Goal: Information Seeking & Learning: Learn about a topic

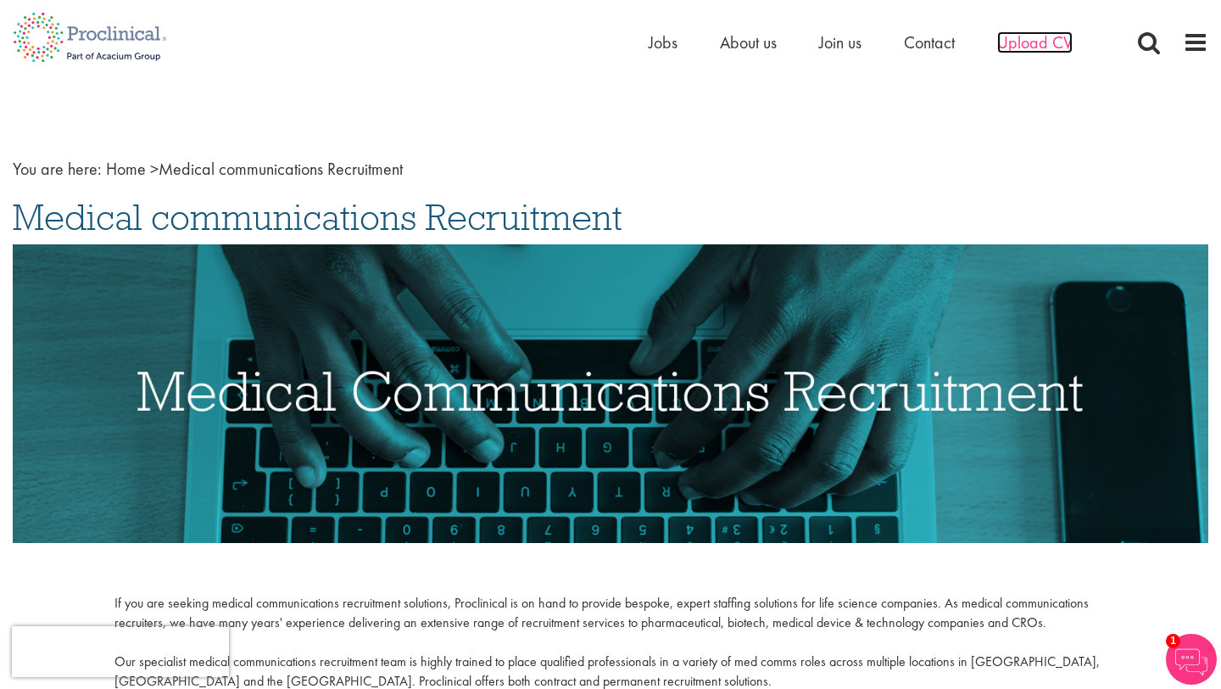
click at [1026, 41] on span "Upload CV" at bounding box center [1034, 42] width 75 height 22
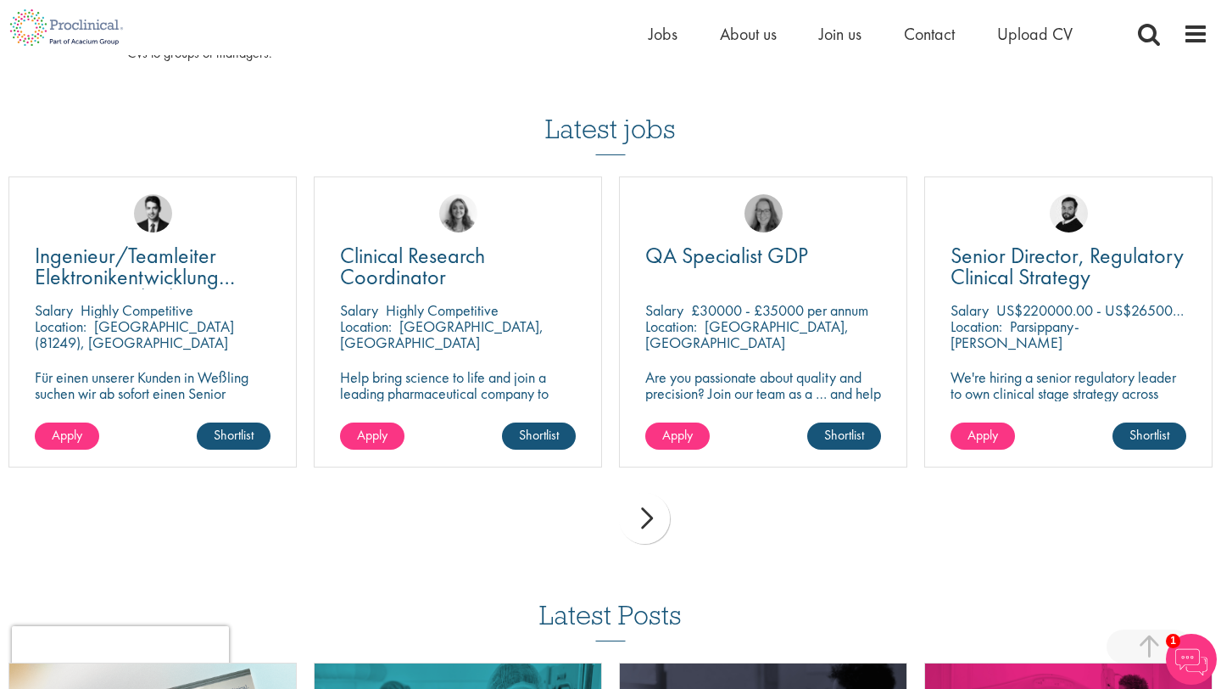
scroll to position [1193, 0]
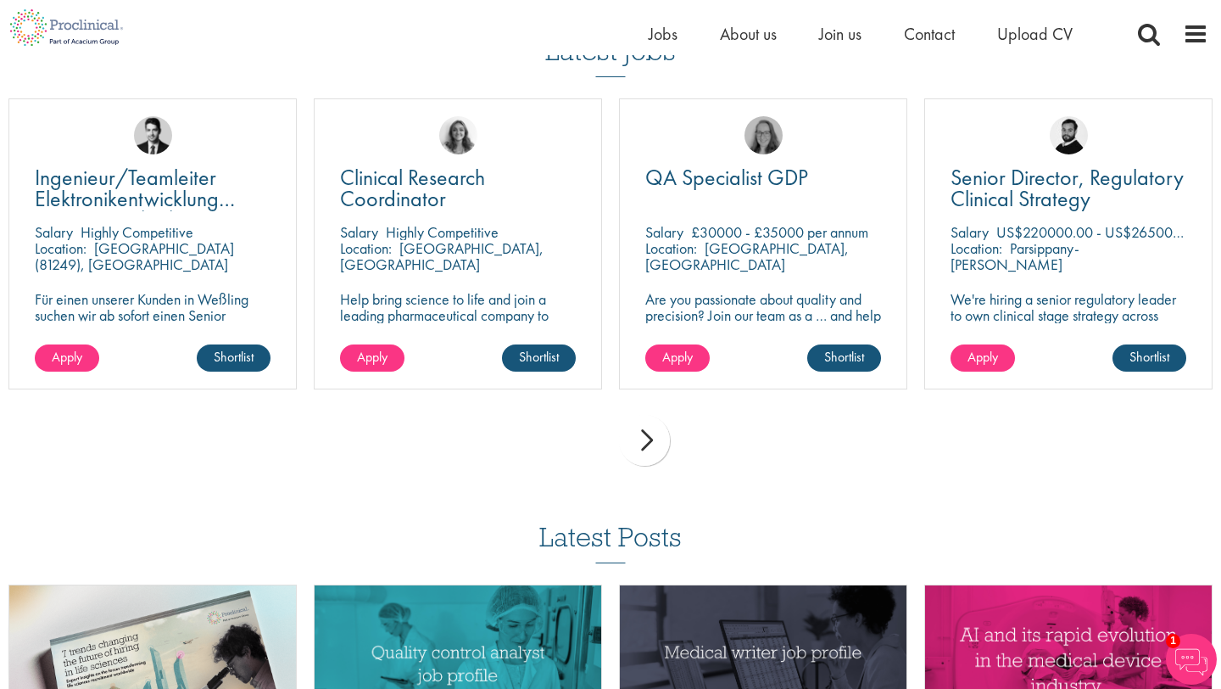
click at [662, 440] on div "next" at bounding box center [644, 440] width 51 height 51
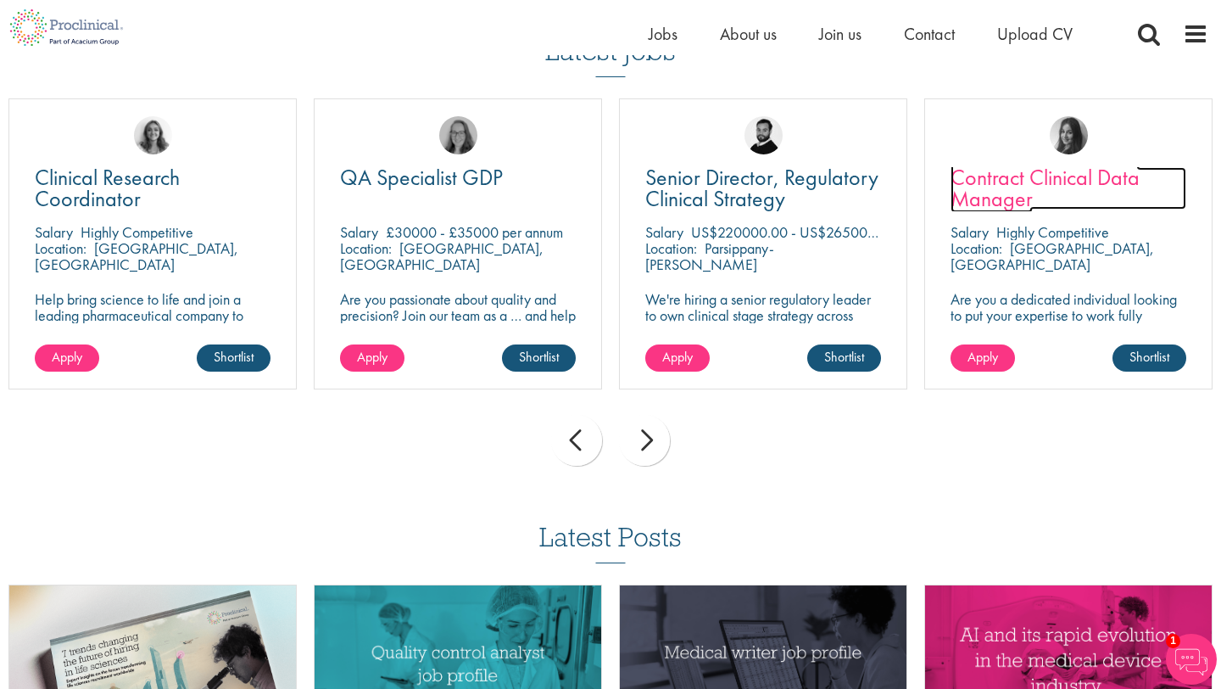
click at [1049, 191] on span "Contract Clinical Data Manager" at bounding box center [1045, 188] width 189 height 50
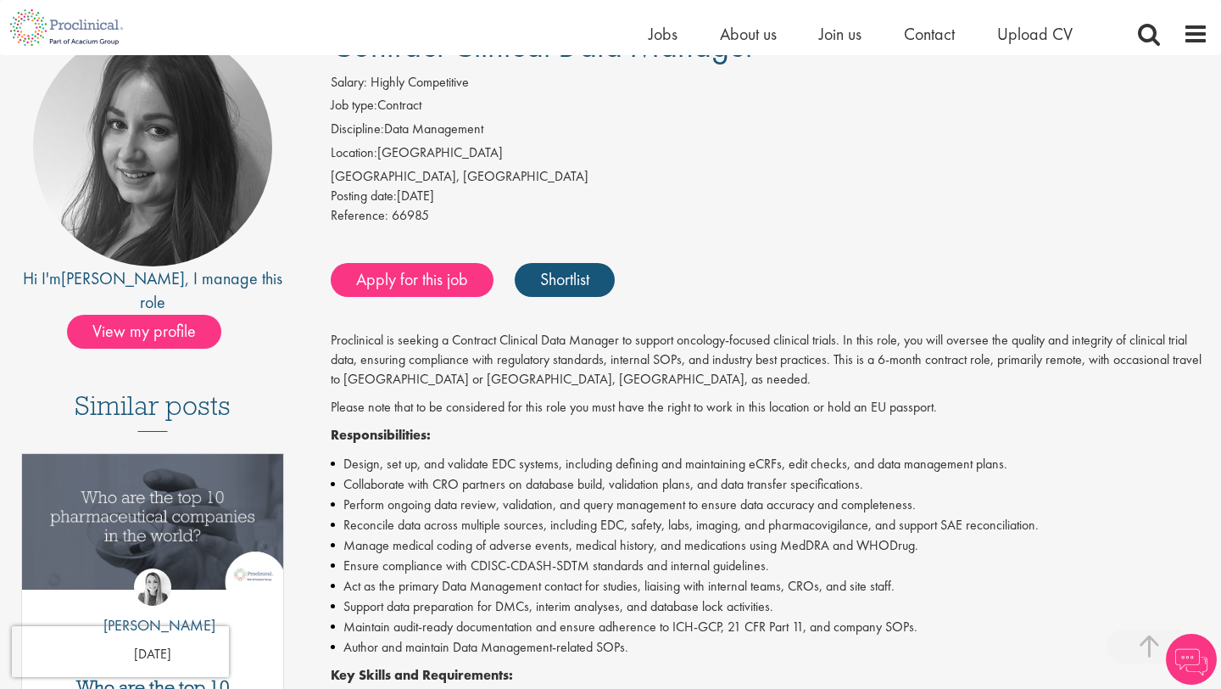
scroll to position [423, 0]
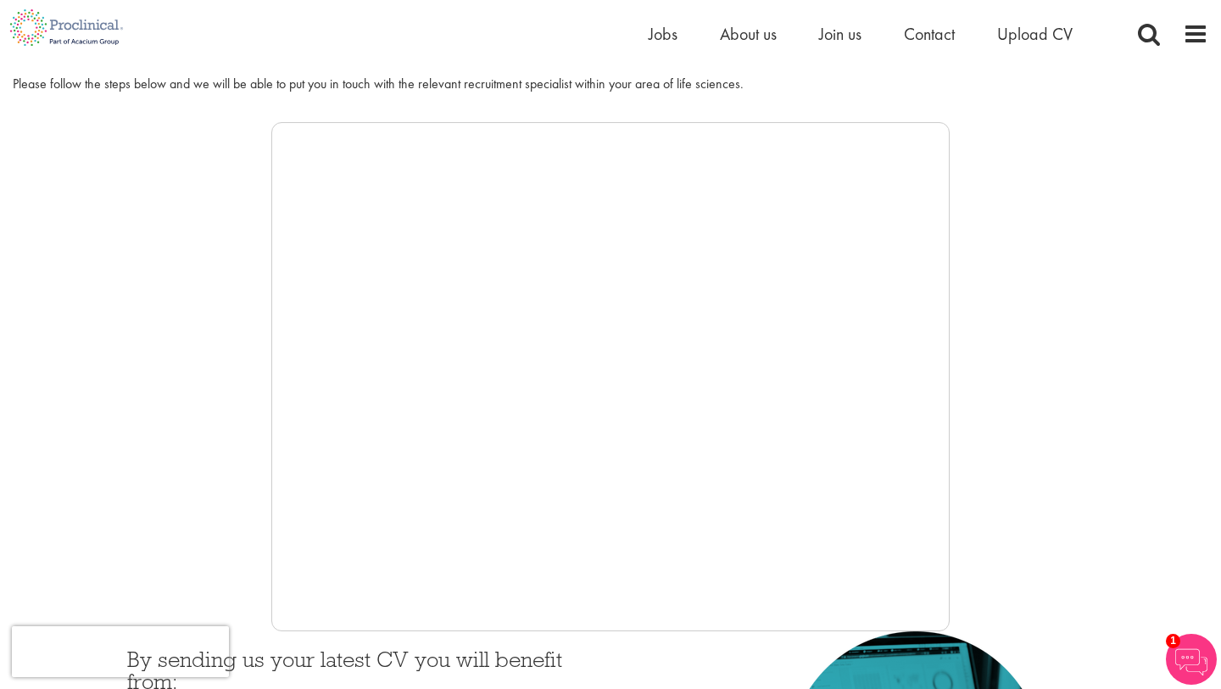
scroll to position [196, 0]
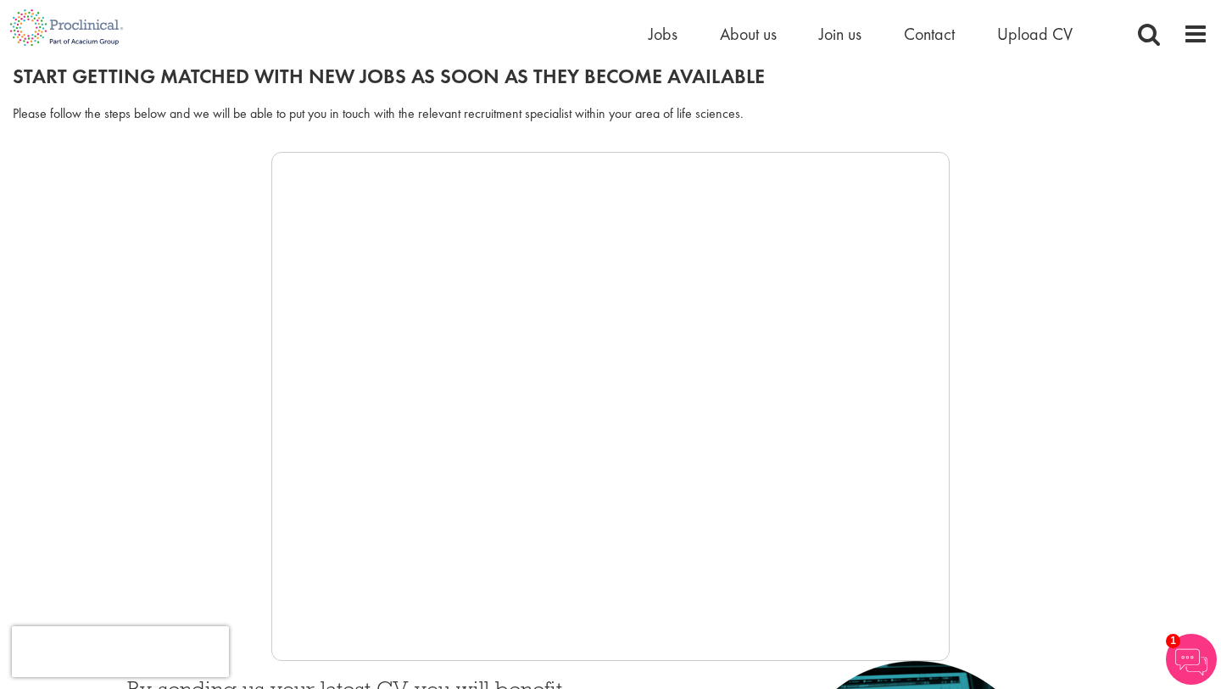
click at [247, 511] on div at bounding box center [611, 406] width 1196 height 509
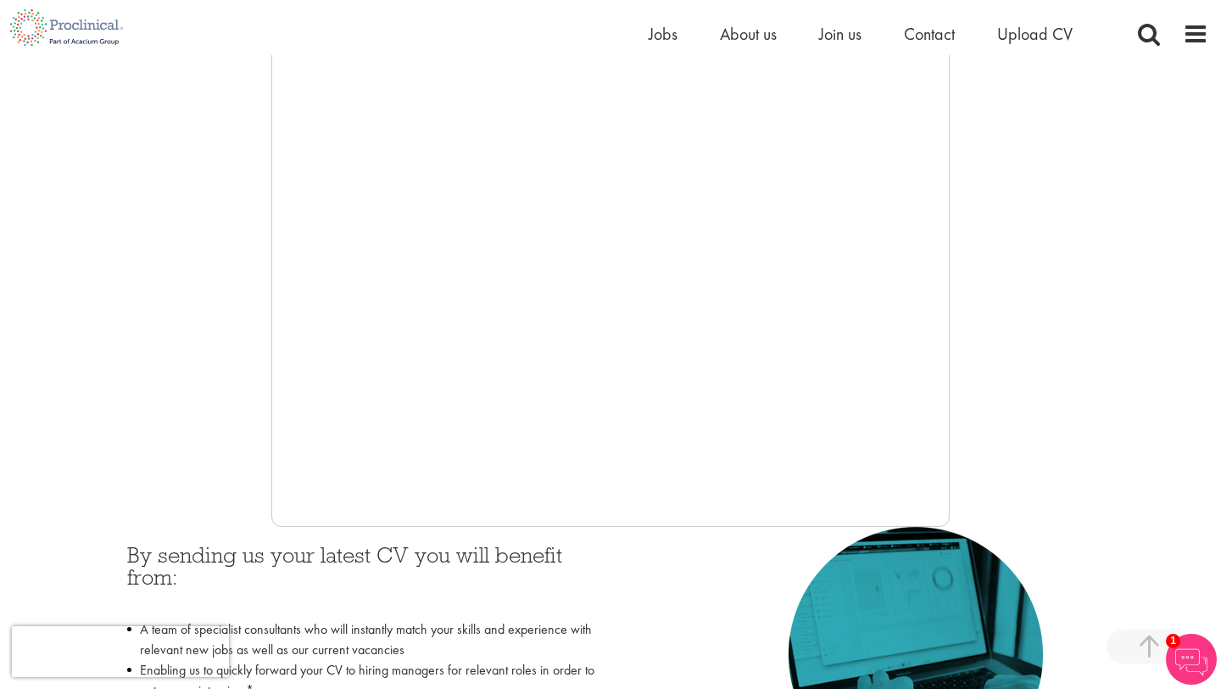
scroll to position [331, 0]
click at [700, 543] on div "By sending us your latest CV you will benefit from: A team of specialist consul…" at bounding box center [611, 691] width 992 height 331
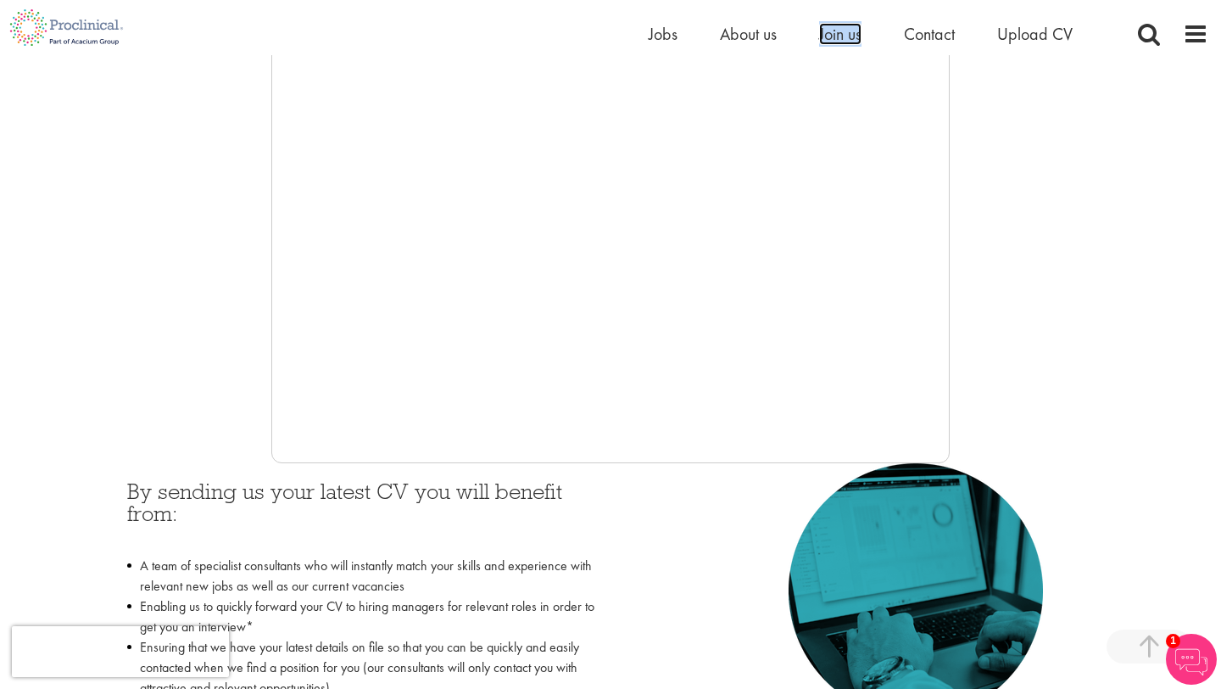
scroll to position [394, 0]
click at [1021, 87] on div at bounding box center [611, 207] width 1196 height 509
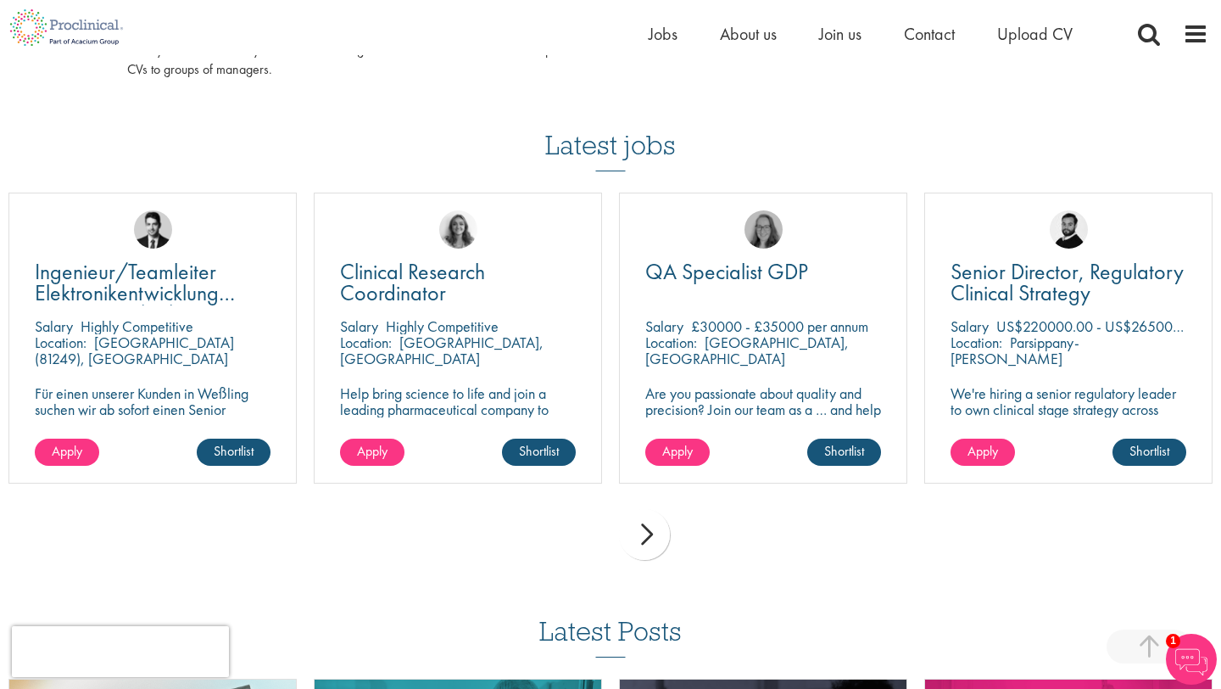
scroll to position [1148, 0]
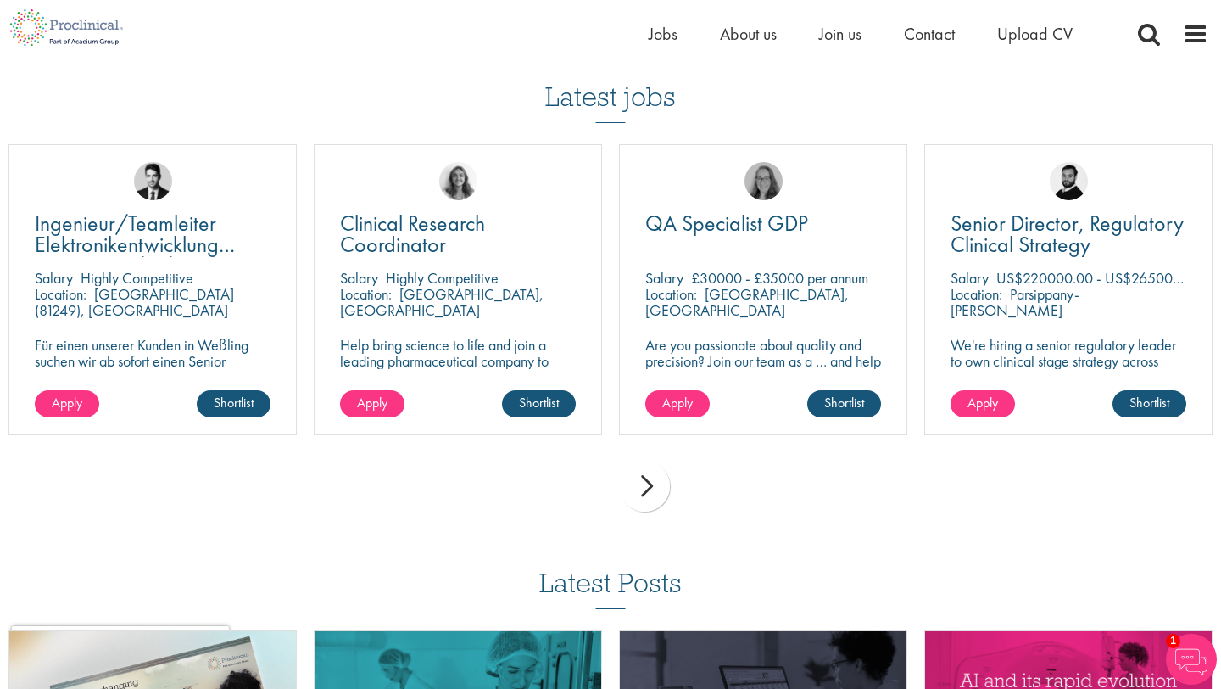
click at [644, 493] on div "next" at bounding box center [644, 486] width 51 height 51
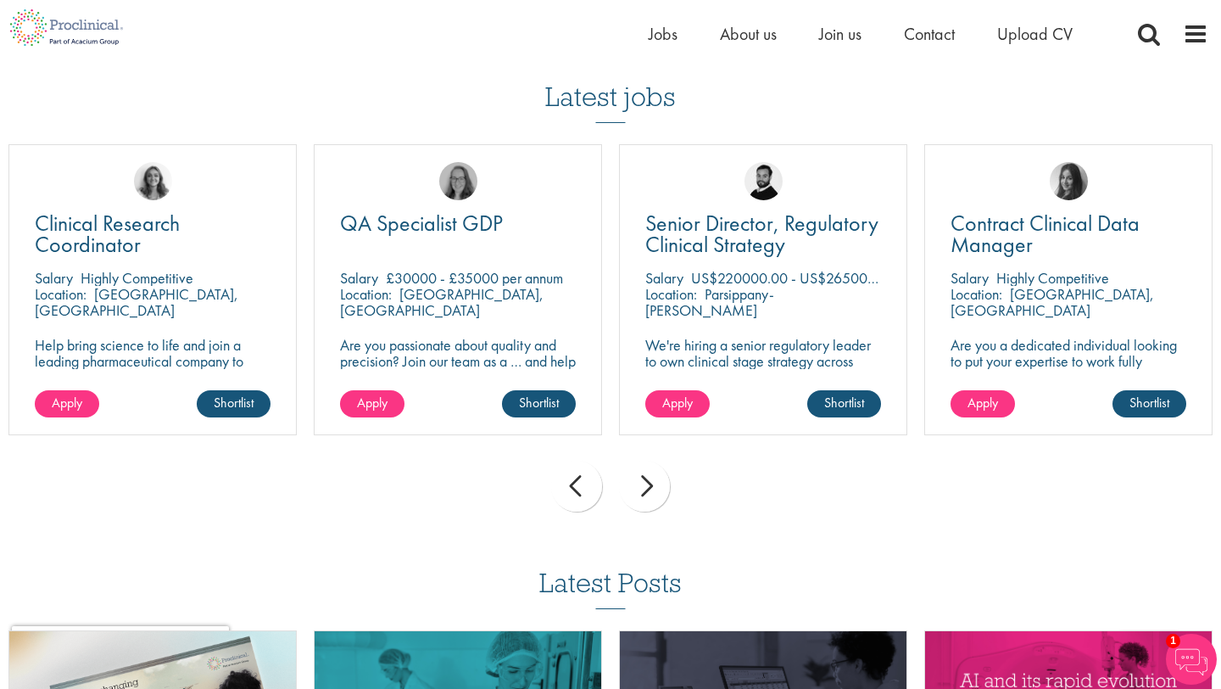
click at [657, 492] on div "next" at bounding box center [644, 486] width 51 height 51
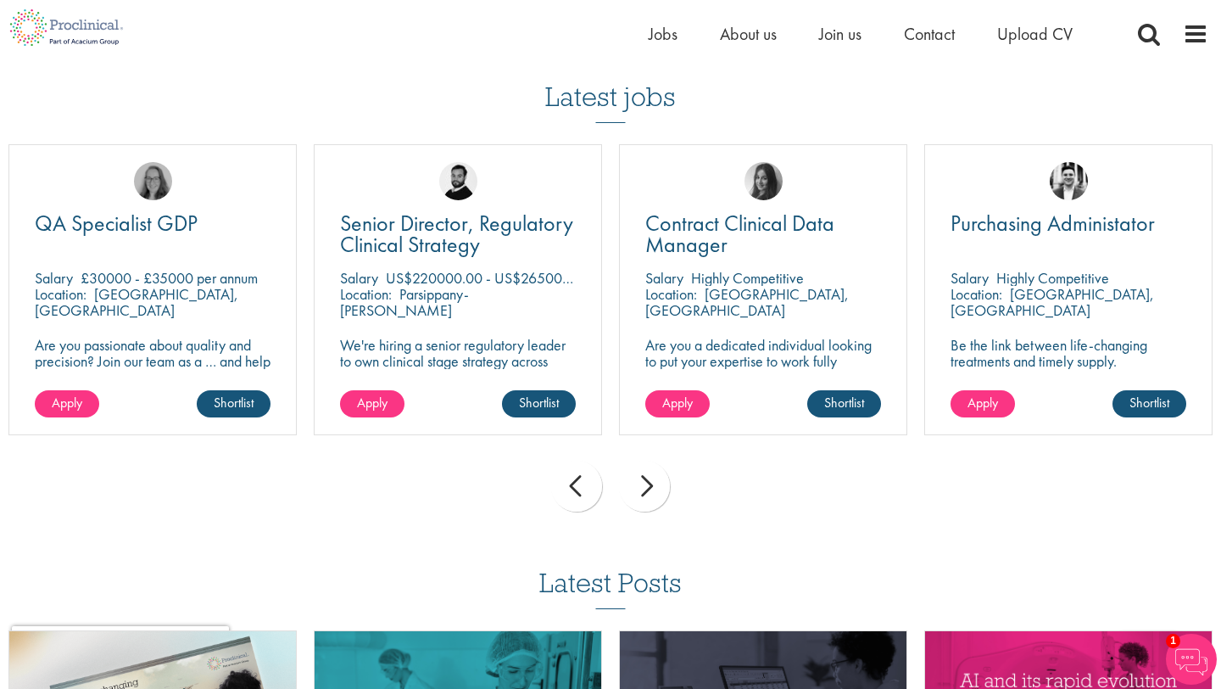
click at [656, 492] on div "next" at bounding box center [644, 486] width 51 height 51
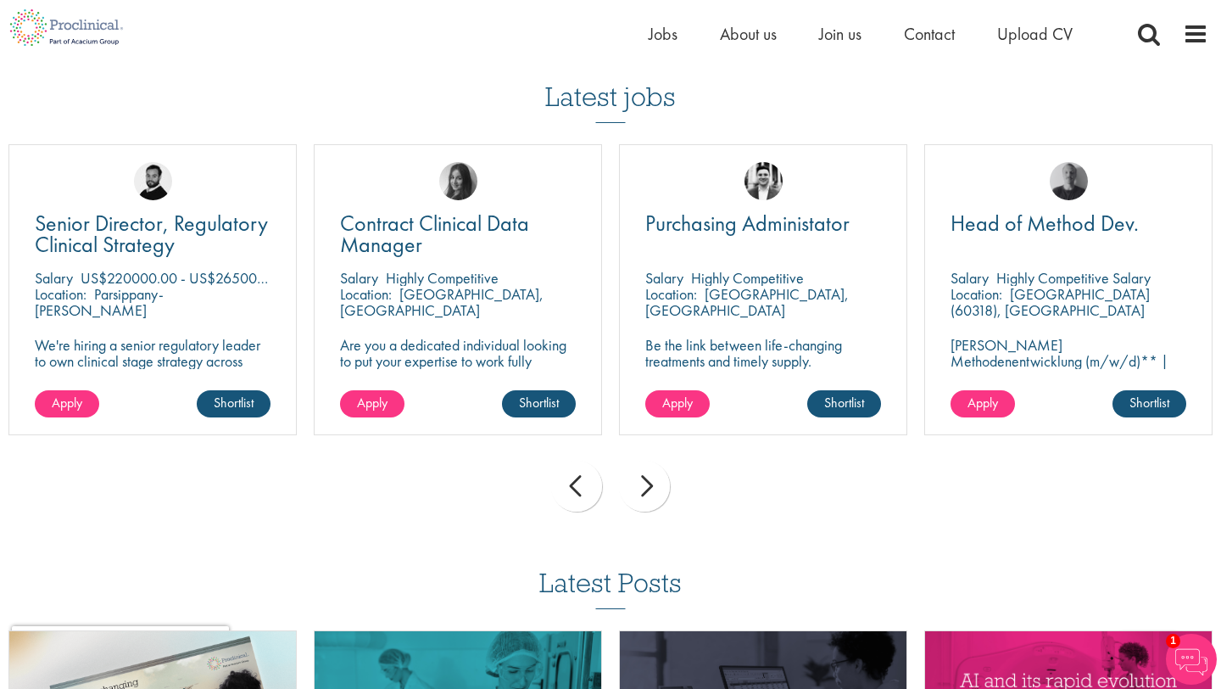
click at [656, 492] on div "next" at bounding box center [644, 486] width 51 height 51
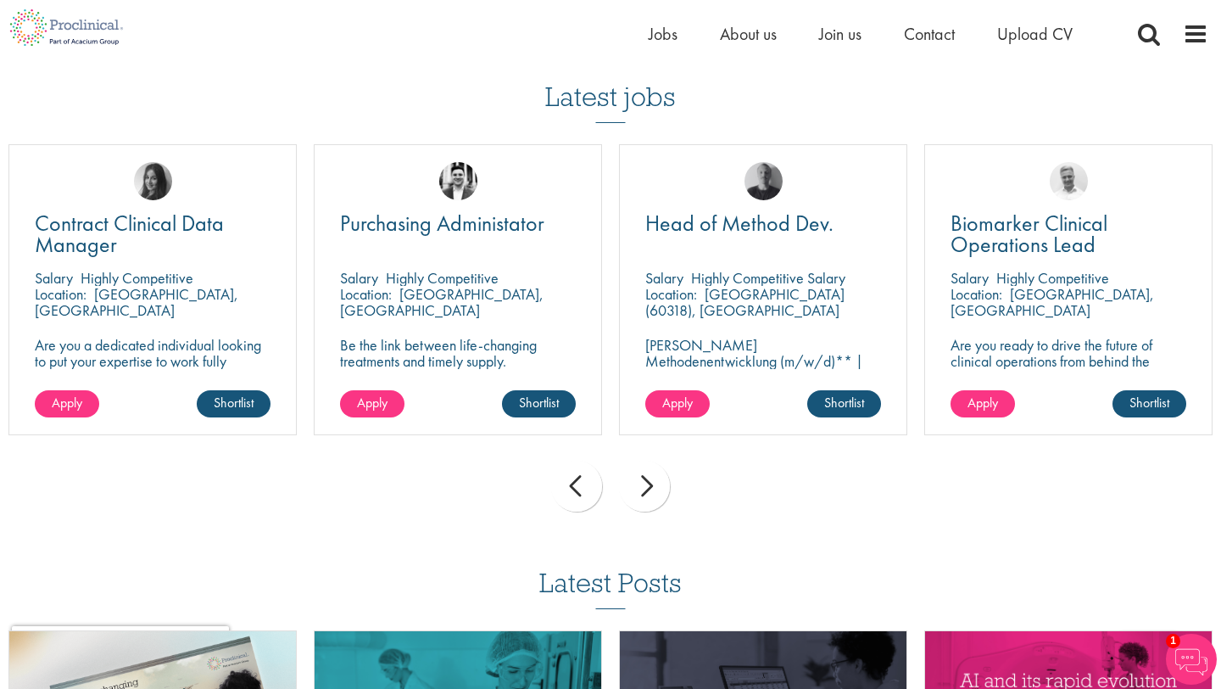
click at [656, 492] on div "next" at bounding box center [644, 486] width 51 height 51
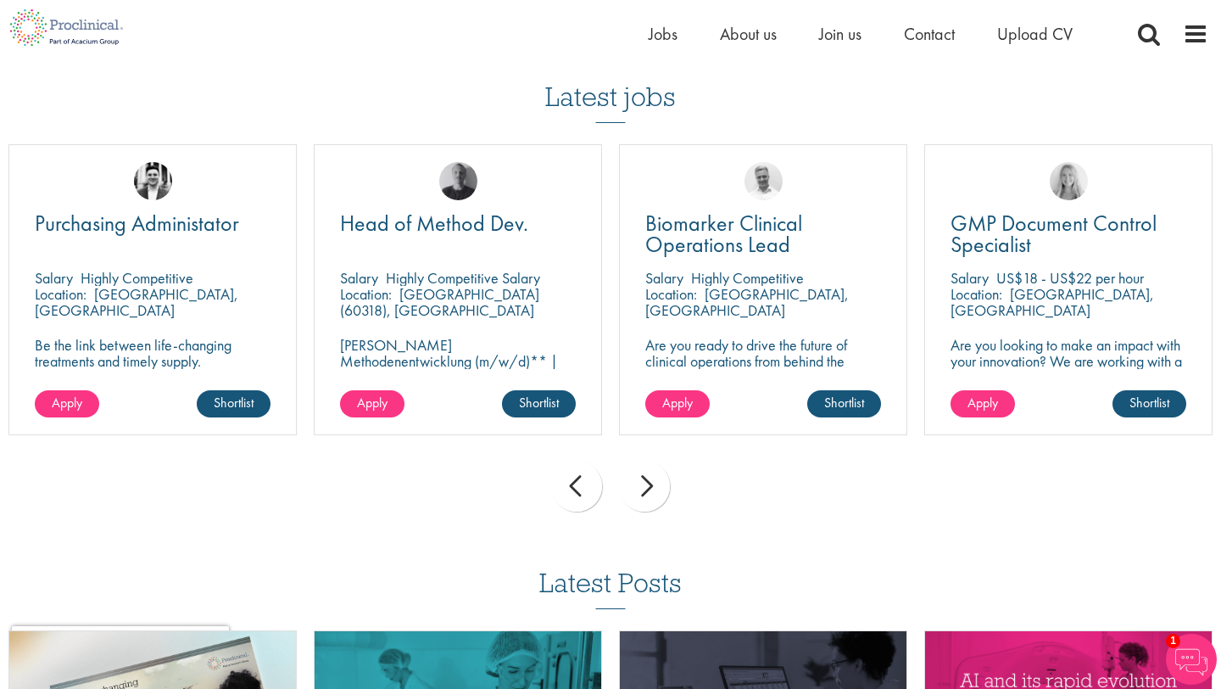
click at [656, 491] on div "next" at bounding box center [644, 486] width 51 height 51
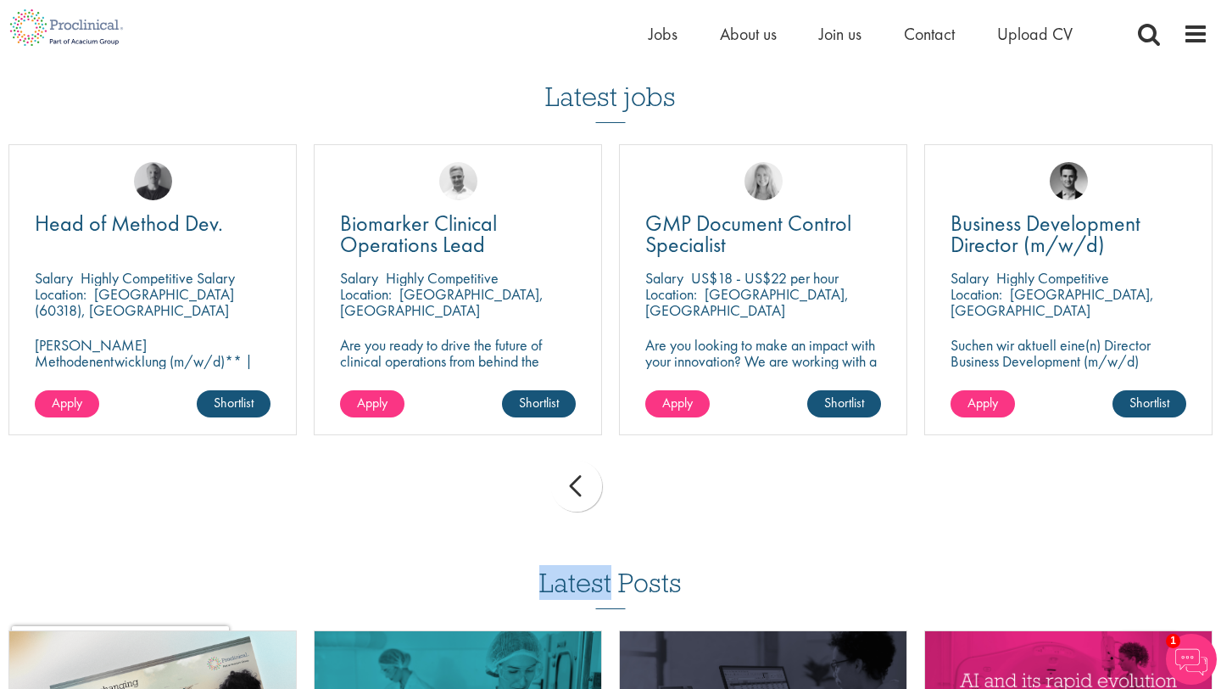
click at [656, 491] on div "prev next" at bounding box center [610, 489] width 1221 height 74
click at [709, 492] on div "prev next" at bounding box center [610, 489] width 1221 height 74
click at [657, 33] on span "Jobs" at bounding box center [663, 34] width 29 height 22
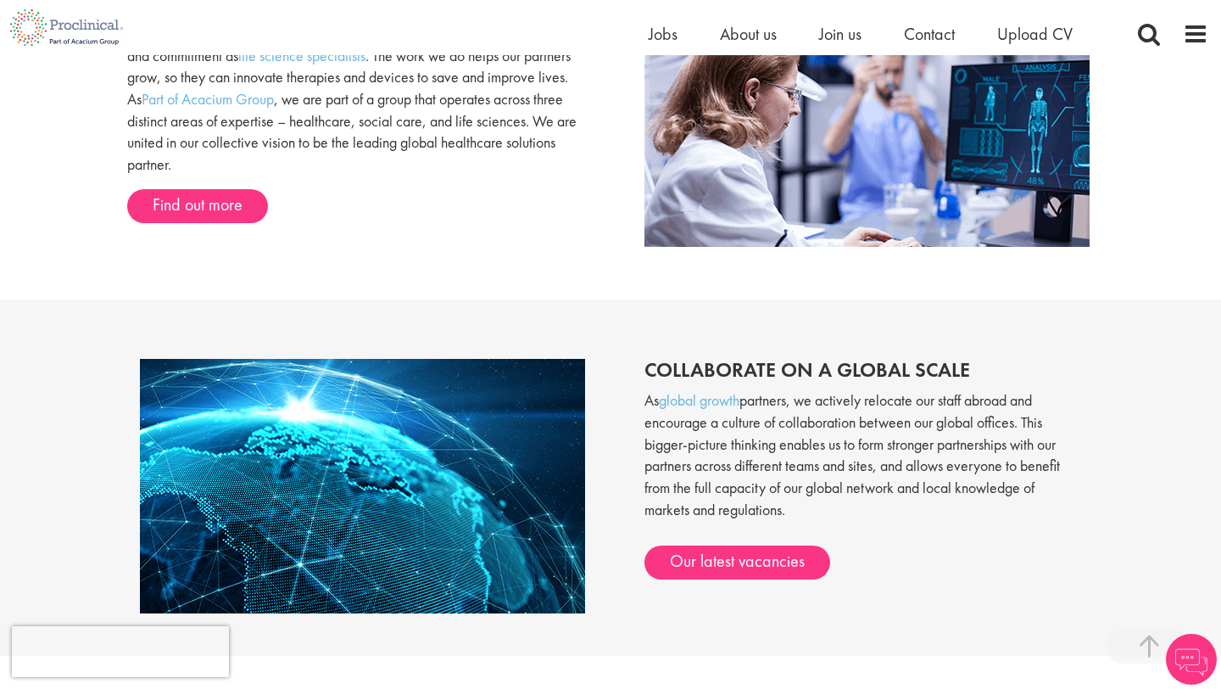
scroll to position [1372, 0]
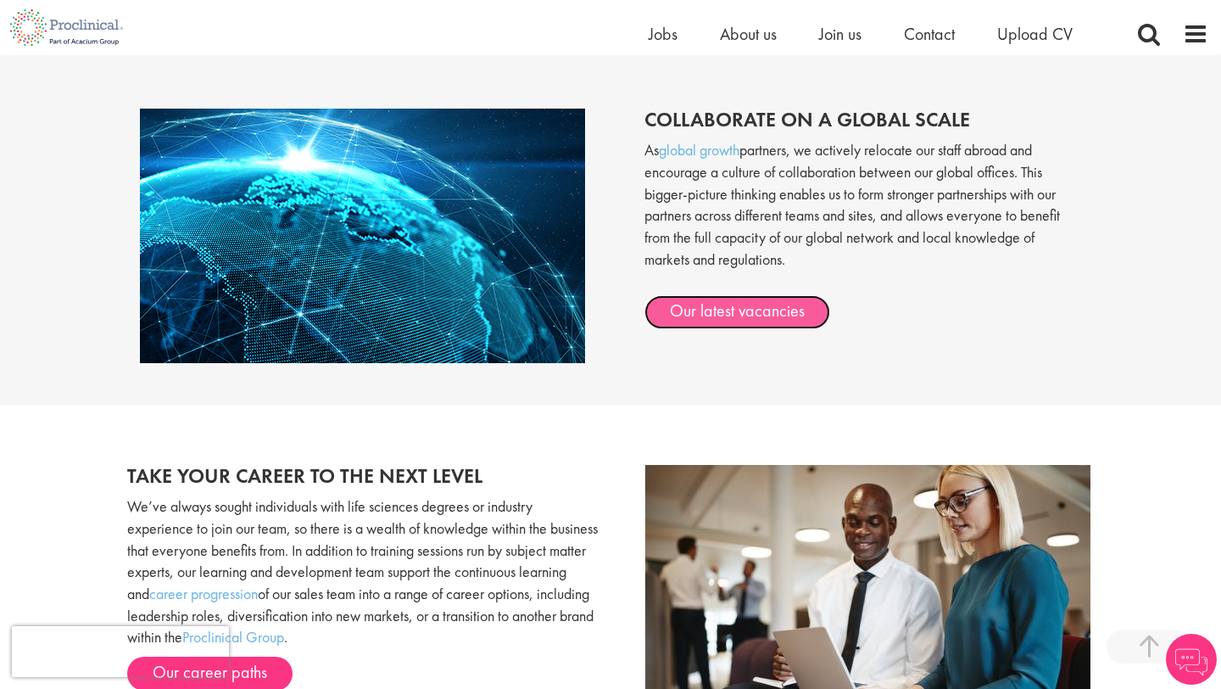
click at [718, 302] on link "Our latest vacancies" at bounding box center [738, 312] width 186 height 34
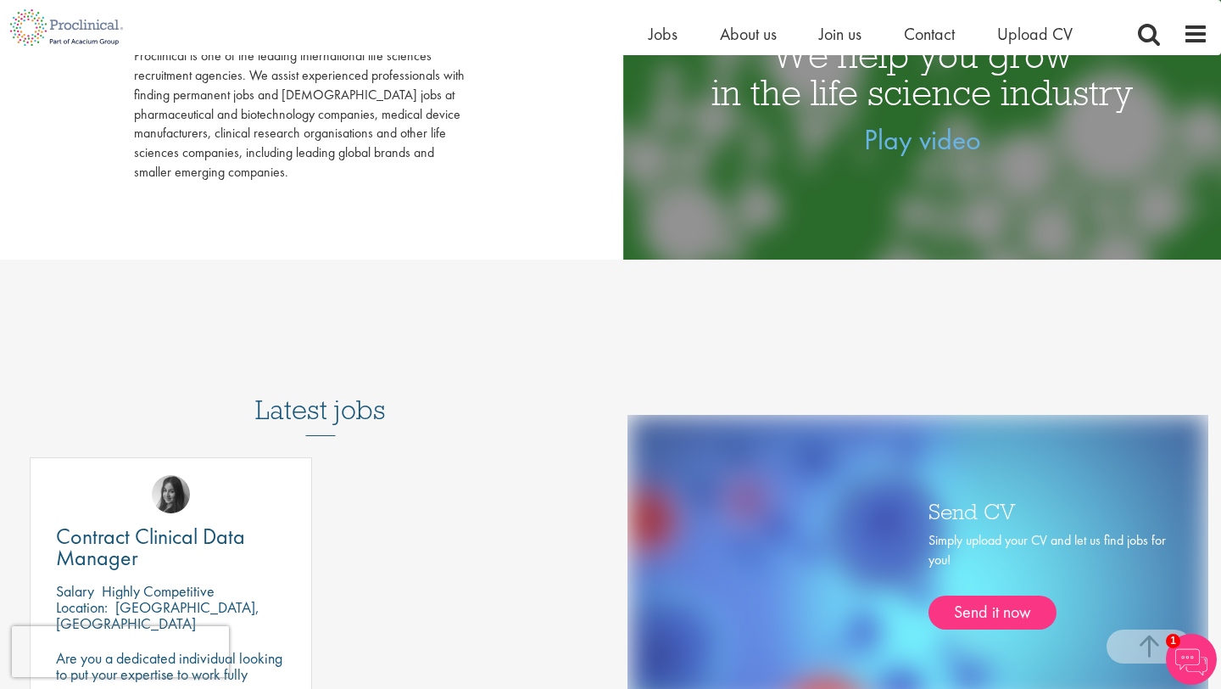
scroll to position [745, 0]
